Goal: Information Seeking & Learning: Learn about a topic

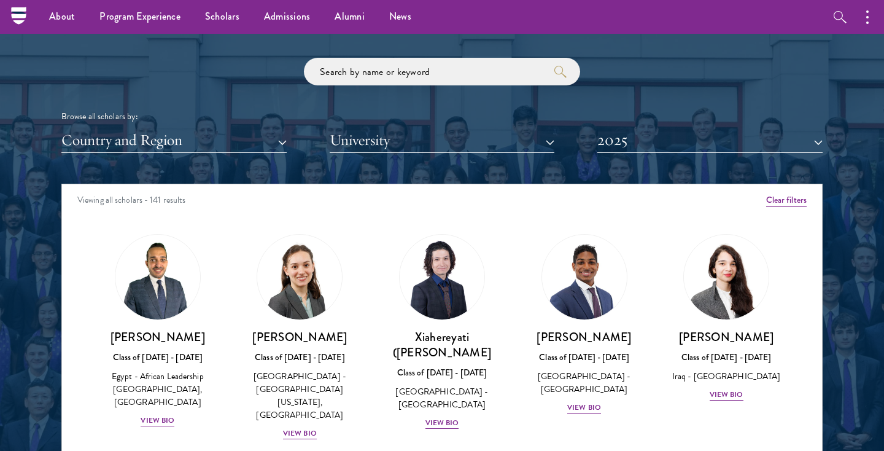
scroll to position [1443, 0]
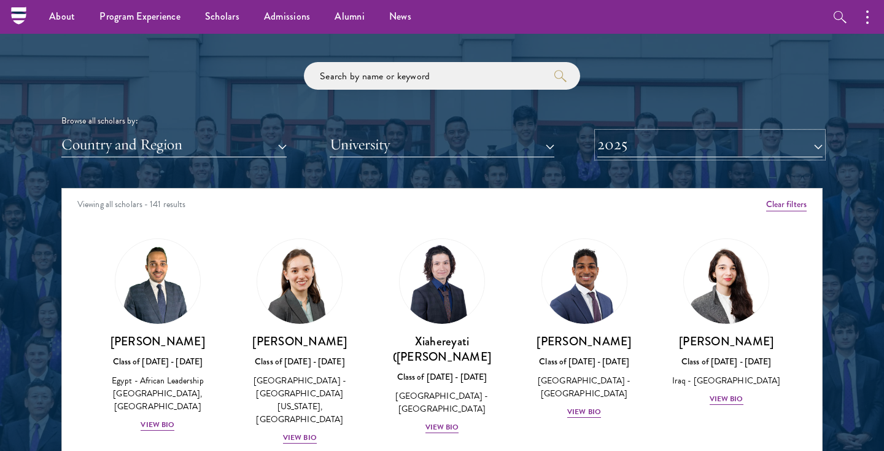
click at [663, 144] on button "2025" at bounding box center [710, 144] width 225 height 25
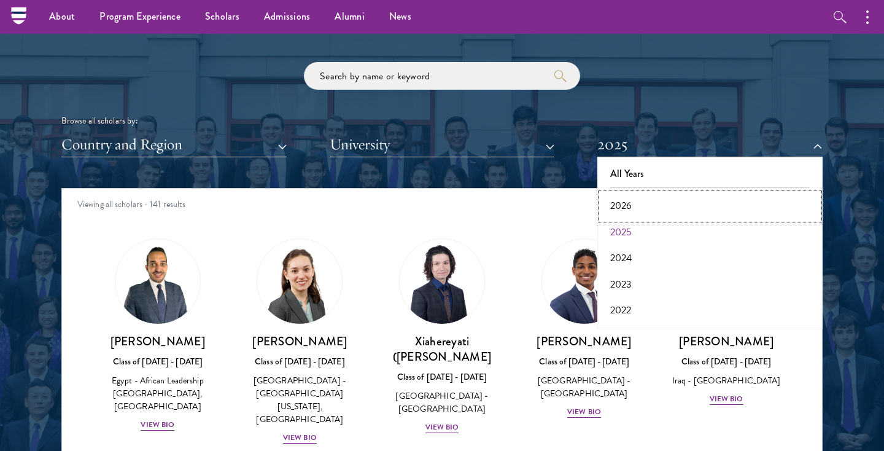
click at [638, 201] on button "2026" at bounding box center [710, 206] width 218 height 26
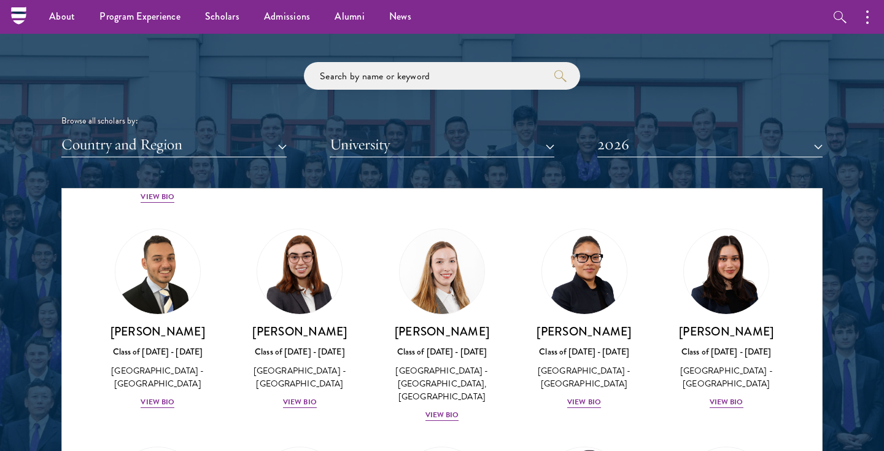
scroll to position [2884, 0]
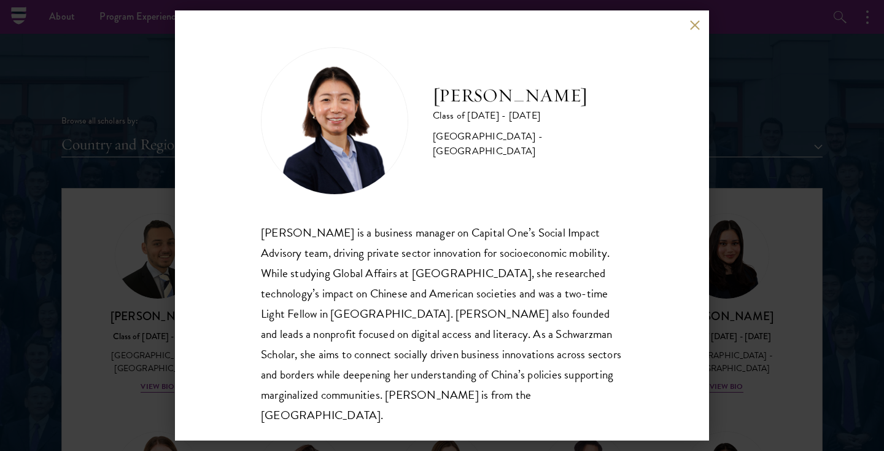
scroll to position [1, 0]
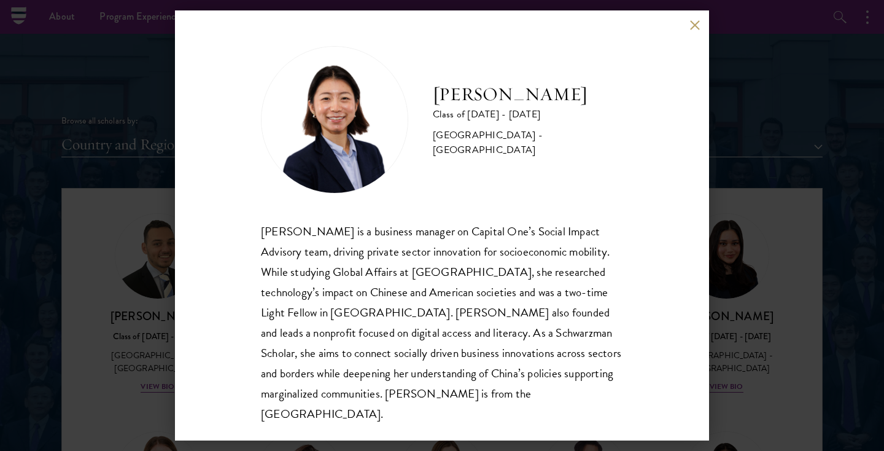
click at [403, 259] on div "[PERSON_NAME] is a business manager on Capital One’s Social Impact Advisory tea…" at bounding box center [442, 322] width 362 height 203
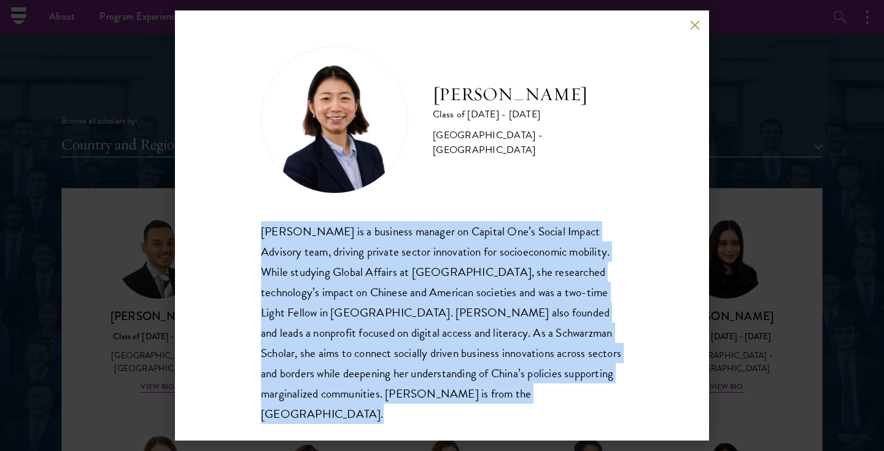
click at [423, 245] on div "[PERSON_NAME] is a business manager on Capital One’s Social Impact Advisory tea…" at bounding box center [442, 322] width 362 height 203
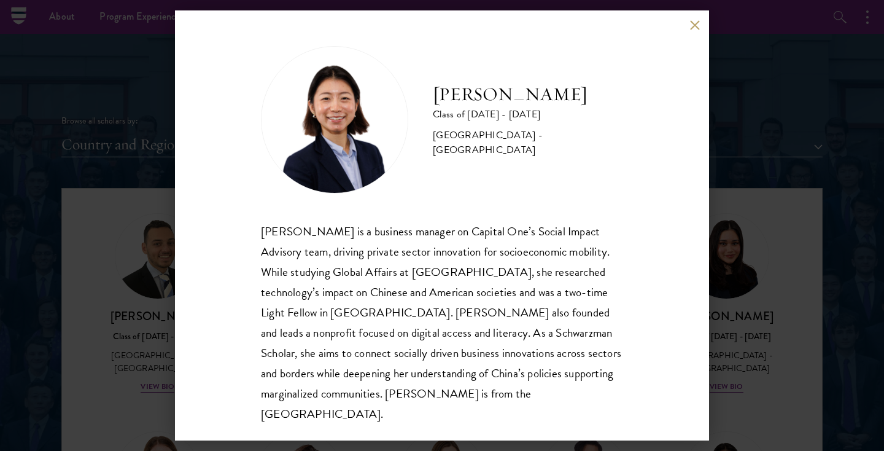
click at [423, 245] on div "[PERSON_NAME] is a business manager on Capital One’s Social Impact Advisory tea…" at bounding box center [442, 322] width 362 height 203
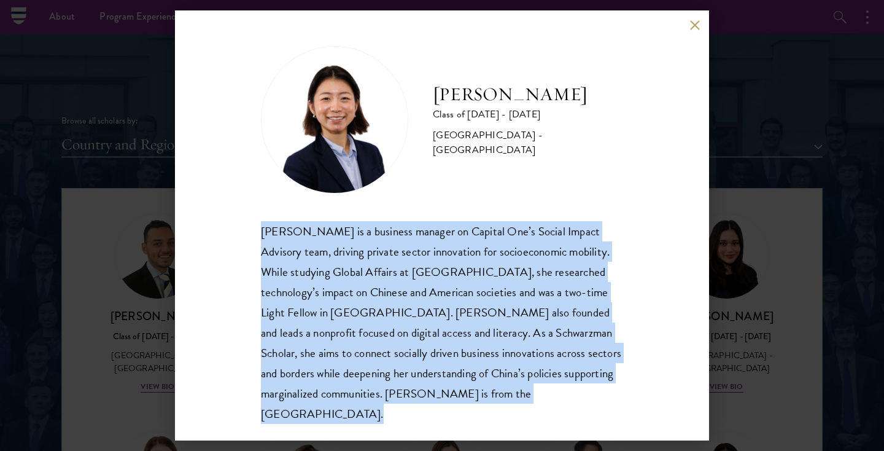
click at [423, 245] on div "[PERSON_NAME] is a business manager on Capital One’s Social Impact Advisory tea…" at bounding box center [442, 322] width 362 height 203
click at [369, 268] on div "[PERSON_NAME] is a business manager on Capital One’s Social Impact Advisory tea…" at bounding box center [442, 322] width 362 height 203
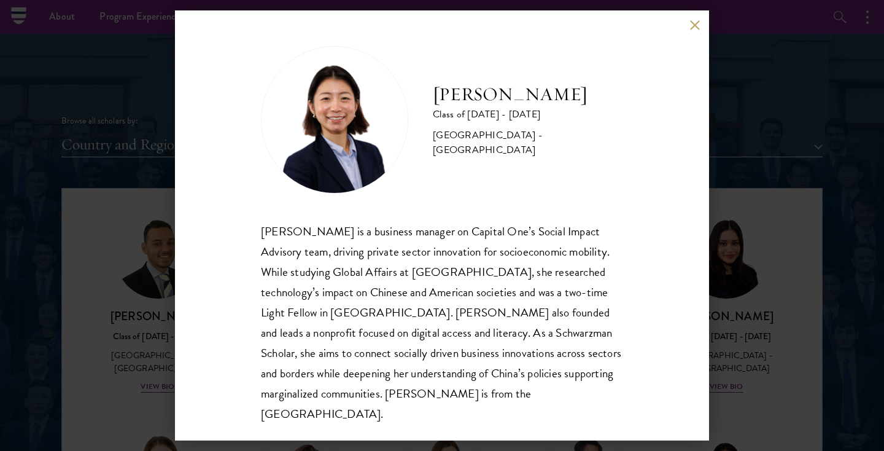
click at [369, 268] on div "[PERSON_NAME] is a business manager on Capital One’s Social Impact Advisory tea…" at bounding box center [442, 322] width 362 height 203
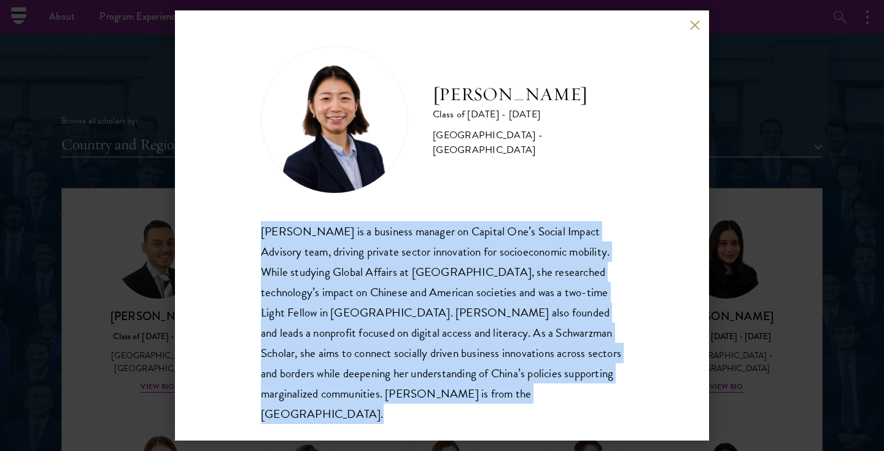
click at [369, 268] on div "[PERSON_NAME] is a business manager on Capital One’s Social Impact Advisory tea…" at bounding box center [442, 322] width 362 height 203
click at [354, 280] on div "[PERSON_NAME] is a business manager on Capital One’s Social Impact Advisory tea…" at bounding box center [442, 322] width 362 height 203
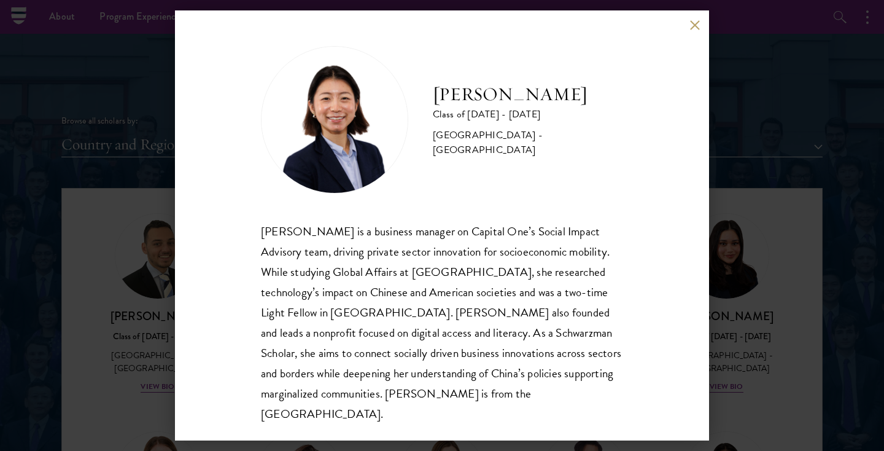
click at [354, 280] on div "[PERSON_NAME] is a business manager on Capital One’s Social Impact Advisory tea…" at bounding box center [442, 322] width 362 height 203
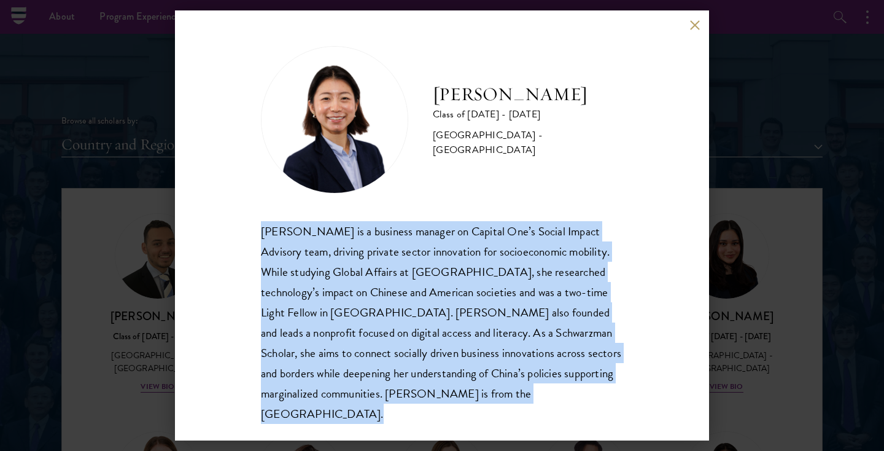
click at [353, 294] on div "[PERSON_NAME] is a business manager on Capital One’s Social Impact Advisory tea…" at bounding box center [442, 322] width 362 height 203
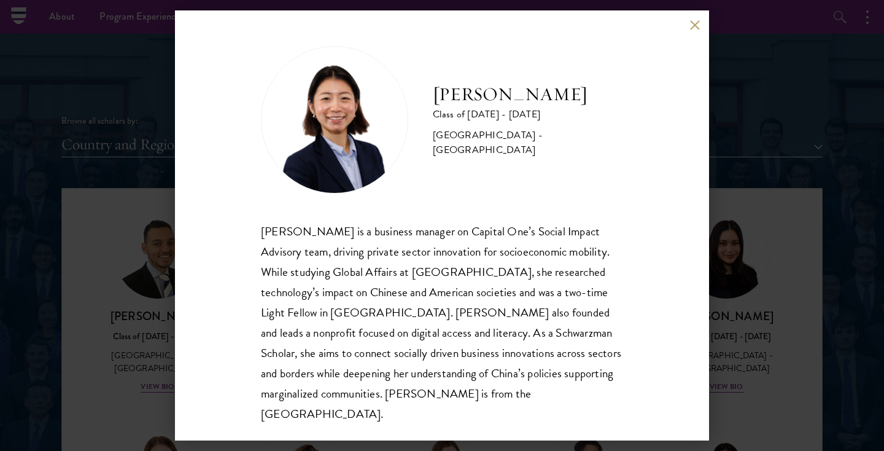
click at [355, 290] on div "[PERSON_NAME] is a business manager on Capital One’s Social Impact Advisory tea…" at bounding box center [442, 322] width 362 height 203
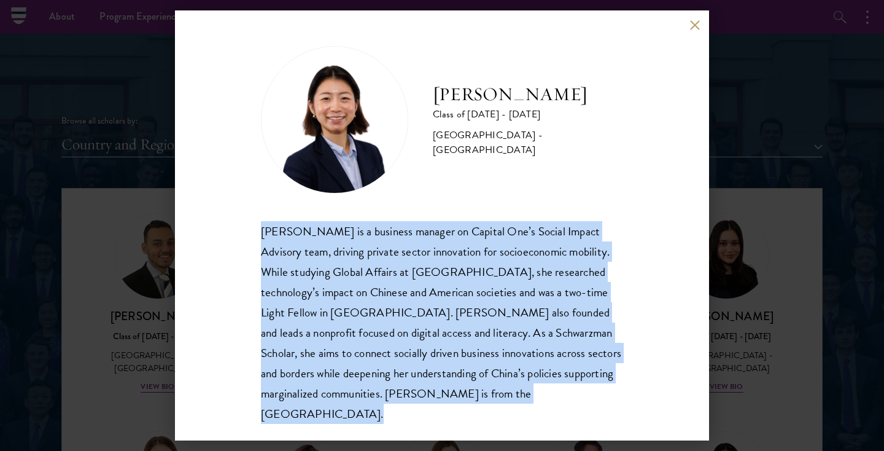
click at [354, 291] on div "[PERSON_NAME] is a business manager on Capital One’s Social Impact Advisory tea…" at bounding box center [442, 322] width 362 height 203
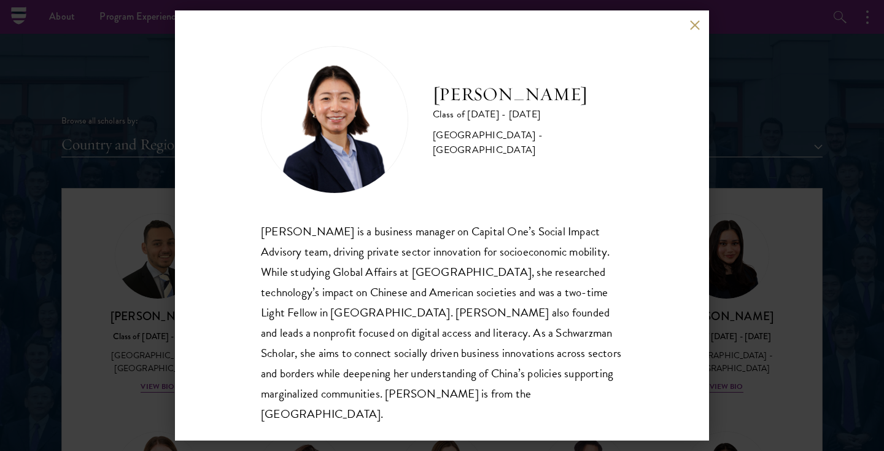
click at [354, 291] on div "[PERSON_NAME] is a business manager on Capital One’s Social Impact Advisory tea…" at bounding box center [442, 322] width 362 height 203
click at [344, 302] on div "[PERSON_NAME] is a business manager on Capital One’s Social Impact Advisory tea…" at bounding box center [442, 322] width 362 height 203
click at [333, 311] on div "[PERSON_NAME] is a business manager on Capital One’s Social Impact Advisory tea…" at bounding box center [442, 322] width 362 height 203
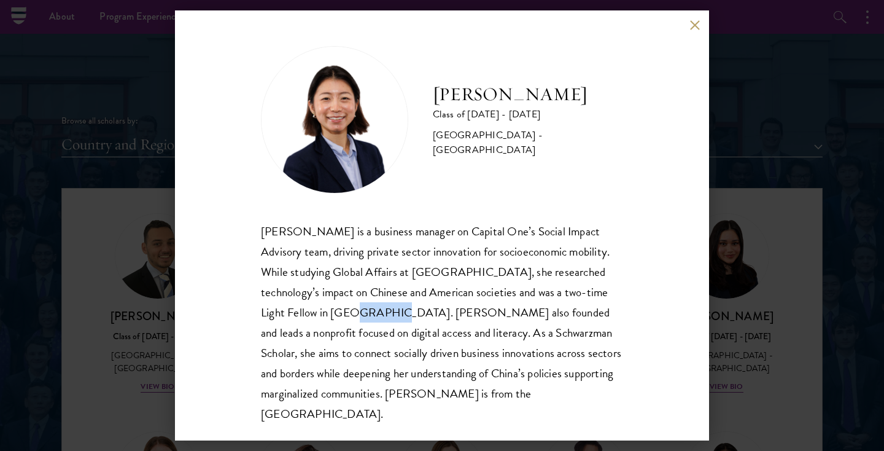
click at [333, 311] on div "[PERSON_NAME] is a business manager on Capital One’s Social Impact Advisory tea…" at bounding box center [442, 322] width 362 height 203
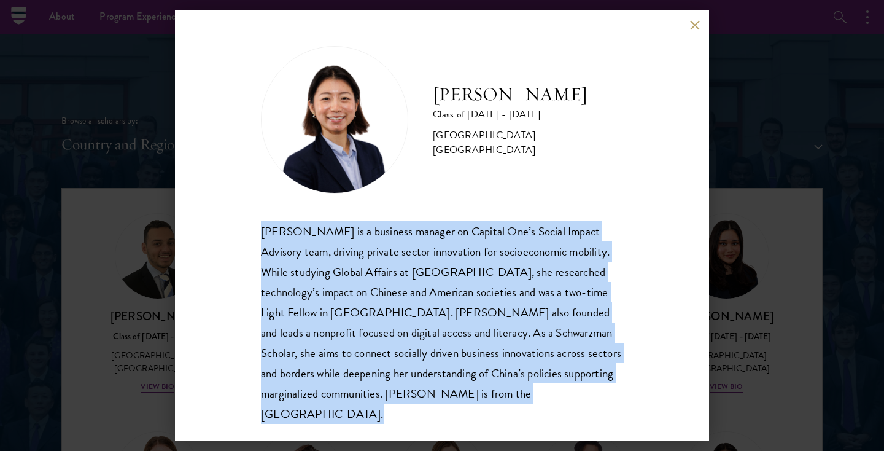
click at [319, 324] on div "[PERSON_NAME] is a business manager on Capital One’s Social Impact Advisory tea…" at bounding box center [442, 322] width 362 height 203
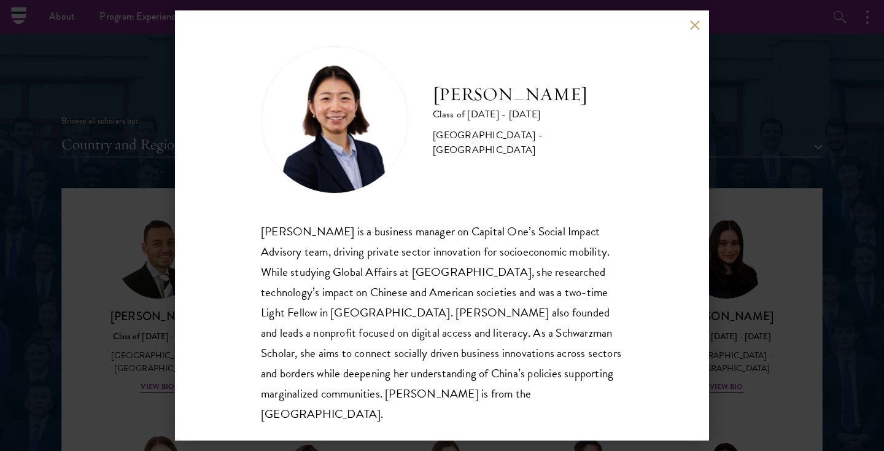
click at [313, 333] on div "[PERSON_NAME] is a business manager on Capital One’s Social Impact Advisory tea…" at bounding box center [442, 322] width 362 height 203
click at [306, 333] on div "[PERSON_NAME] is a business manager on Capital One’s Social Impact Advisory tea…" at bounding box center [442, 322] width 362 height 203
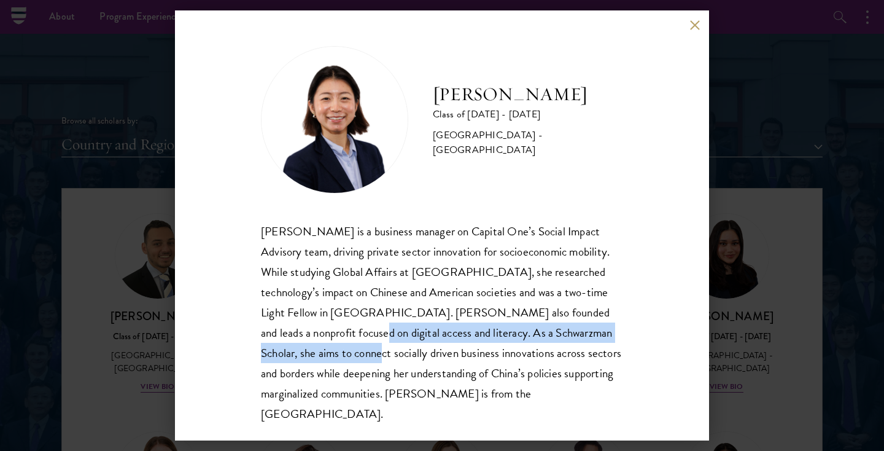
drag, startPoint x: 304, startPoint y: 335, endPoint x: 334, endPoint y: 356, distance: 37.0
click at [334, 356] on div "[PERSON_NAME] is a business manager on Capital One’s Social Impact Advisory tea…" at bounding box center [442, 322] width 362 height 203
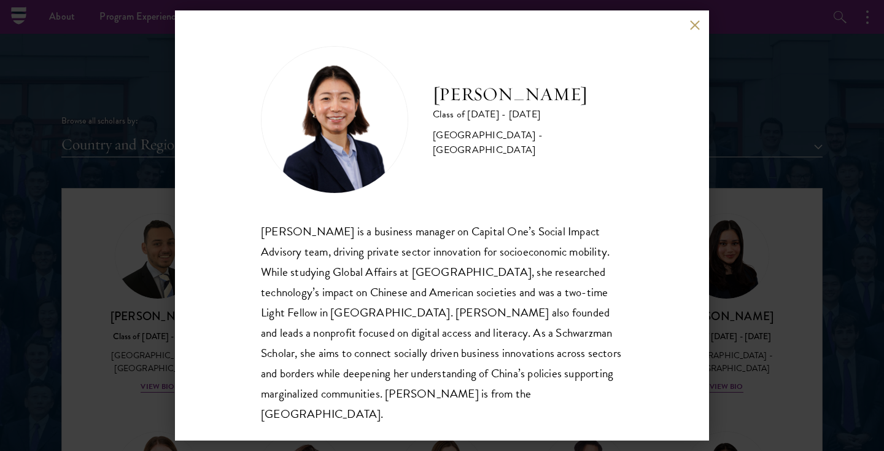
click at [399, 393] on div "[PERSON_NAME] is a business manager on Capital One’s Social Impact Advisory tea…" at bounding box center [442, 322] width 362 height 203
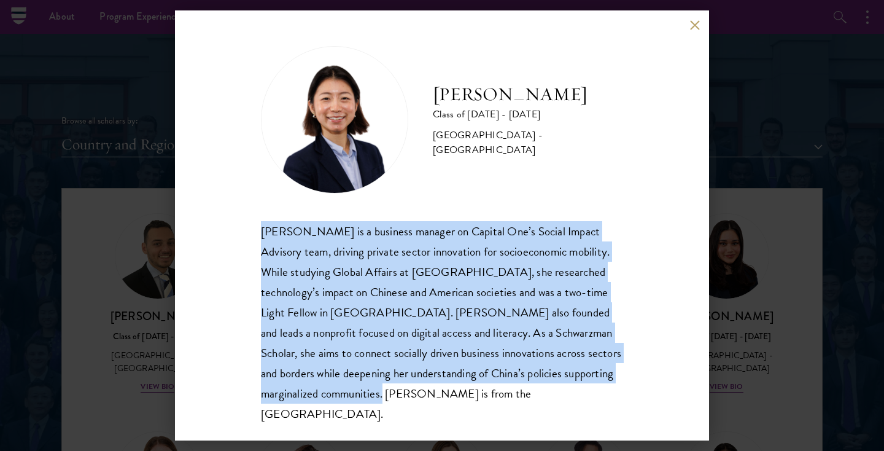
drag, startPoint x: 443, startPoint y: 396, endPoint x: 235, endPoint y: 223, distance: 270.8
click at [236, 226] on div "[PERSON_NAME] Class of [DATE] - [DATE] [GEOGRAPHIC_DATA] - [GEOGRAPHIC_DATA] [P…" at bounding box center [442, 225] width 534 height 430
click at [345, 238] on div "[PERSON_NAME] is a business manager on Capital One’s Social Impact Advisory tea…" at bounding box center [442, 322] width 362 height 203
